Goal: Find specific page/section: Find specific page/section

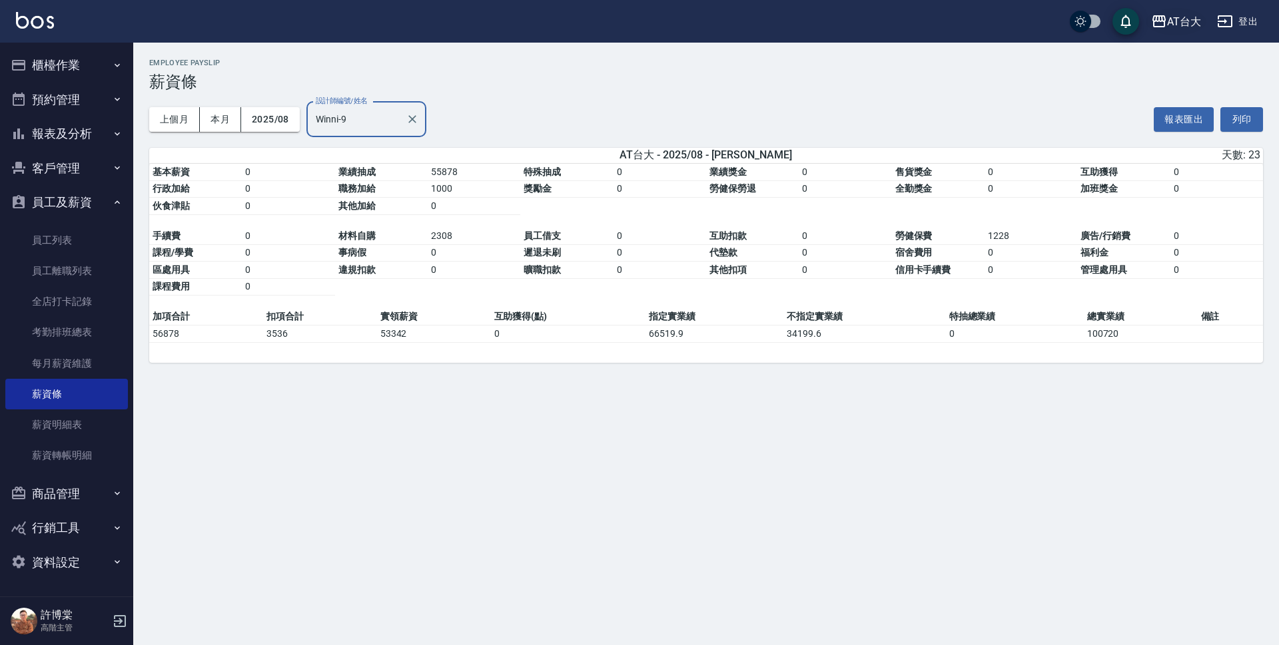
click at [1177, 15] on div "AT台大" at bounding box center [1184, 21] width 34 height 17
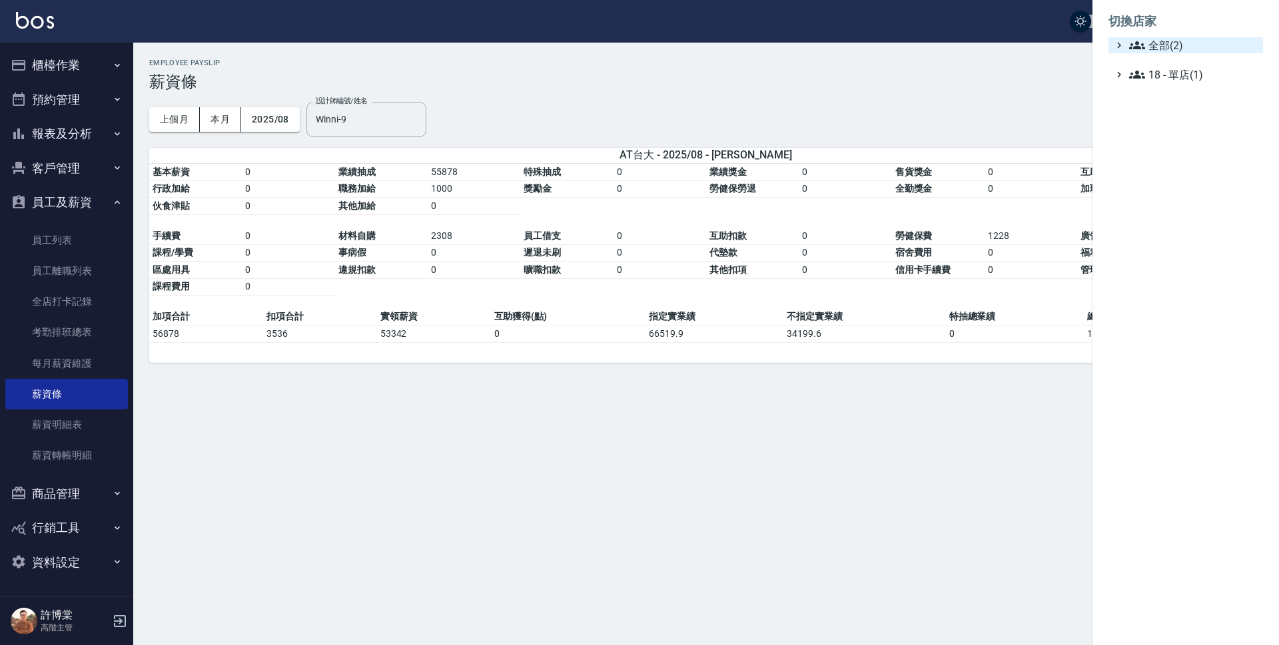
click at [1183, 48] on span "全部(2)" at bounding box center [1193, 45] width 129 height 16
click at [1171, 80] on span "上越中山" at bounding box center [1192, 84] width 131 height 16
